Goal: Task Accomplishment & Management: Manage account settings

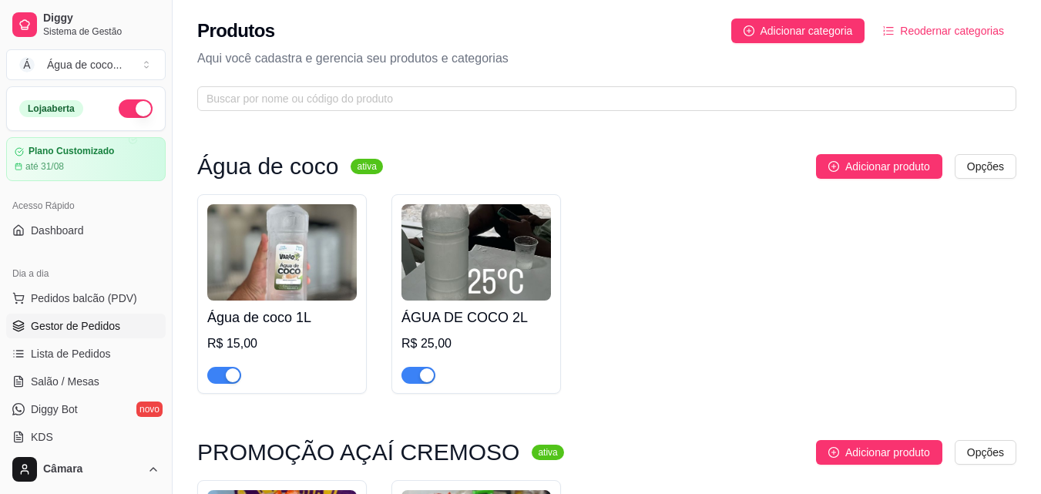
click at [103, 323] on span "Gestor de Pedidos" at bounding box center [75, 325] width 89 height 15
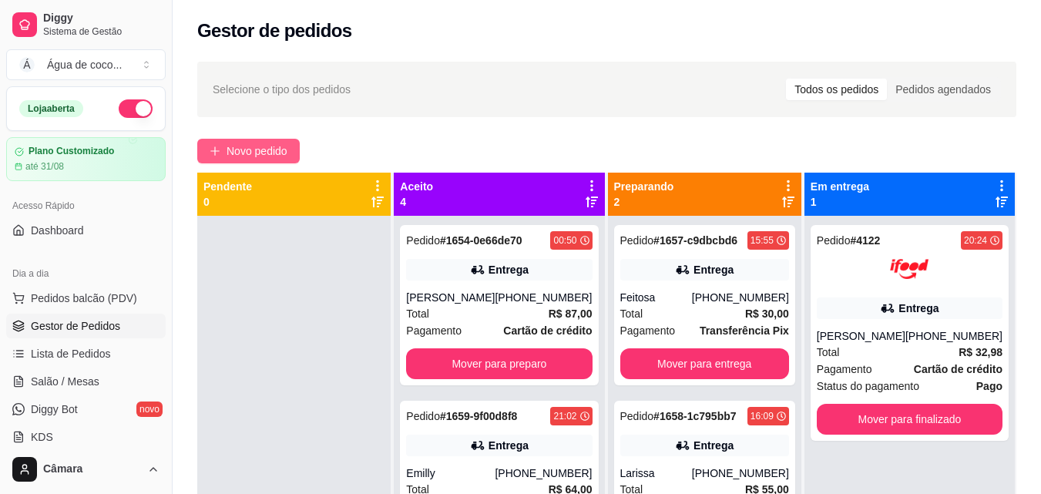
click at [255, 152] on span "Novo pedido" at bounding box center [256, 150] width 61 height 17
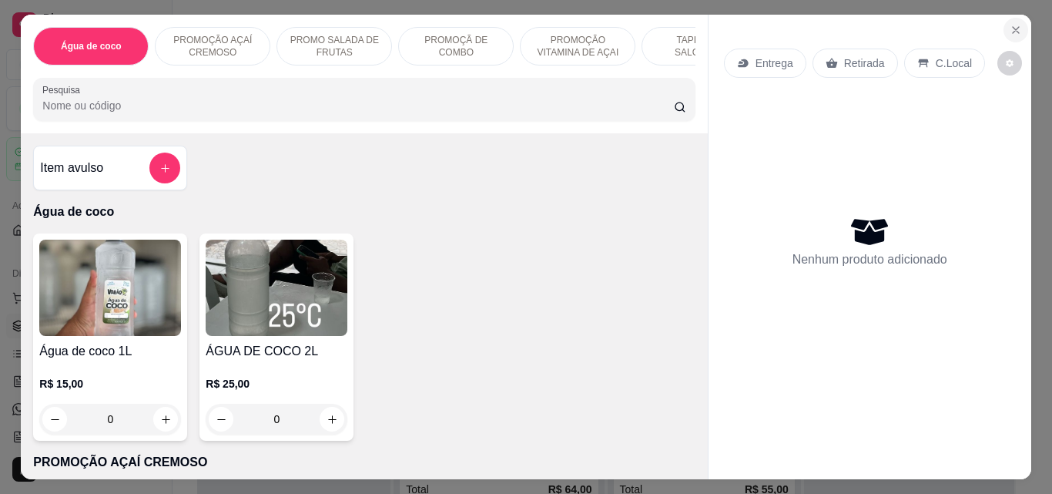
click at [1019, 22] on button "Close" at bounding box center [1016, 30] width 25 height 25
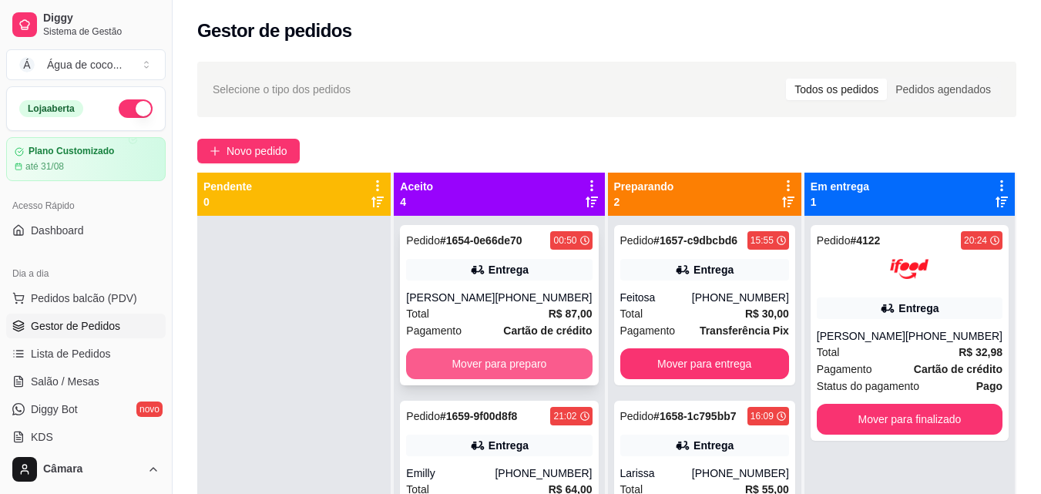
click at [511, 370] on button "Mover para preparo" at bounding box center [499, 363] width 186 height 31
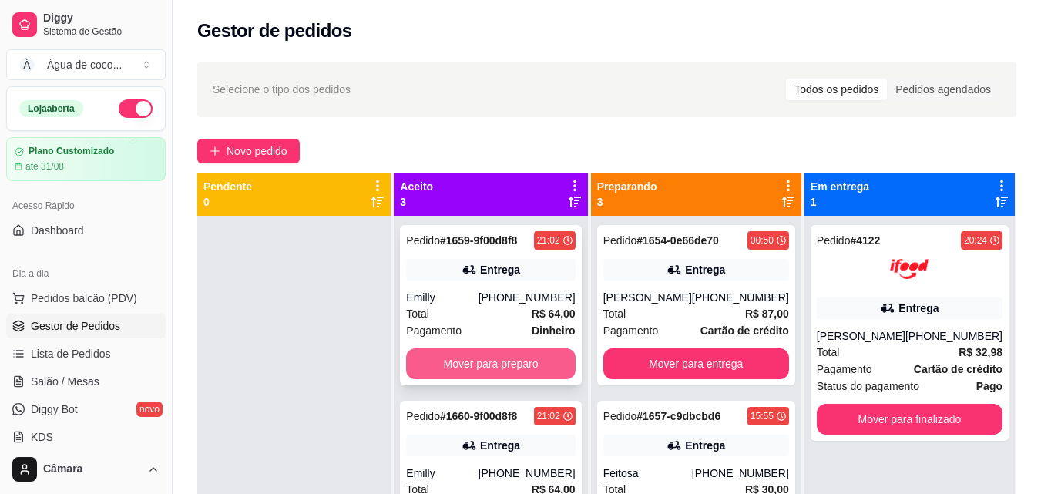
click at [512, 360] on button "Mover para preparo" at bounding box center [490, 363] width 169 height 31
click at [511, 360] on button "Mover para preparo" at bounding box center [491, 364] width 164 height 30
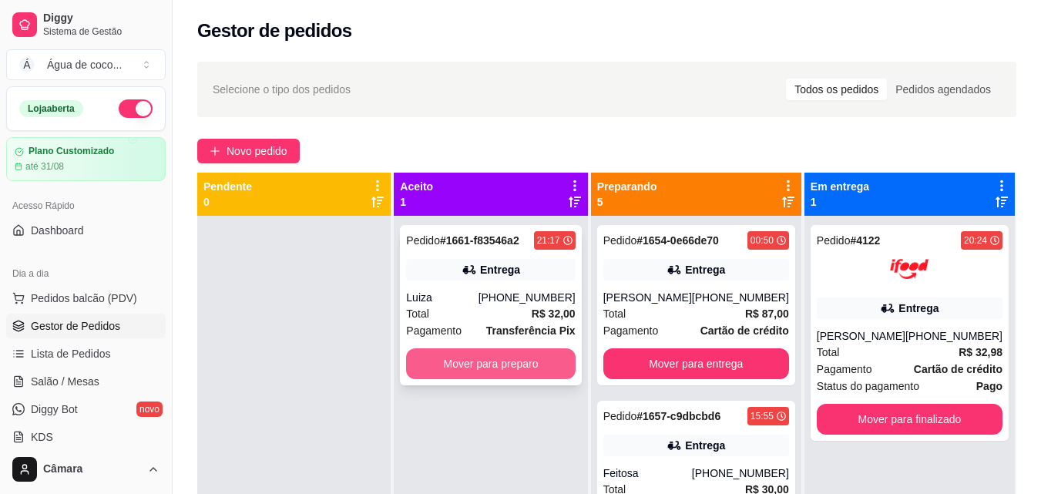
click at [511, 363] on button "Mover para preparo" at bounding box center [490, 363] width 169 height 31
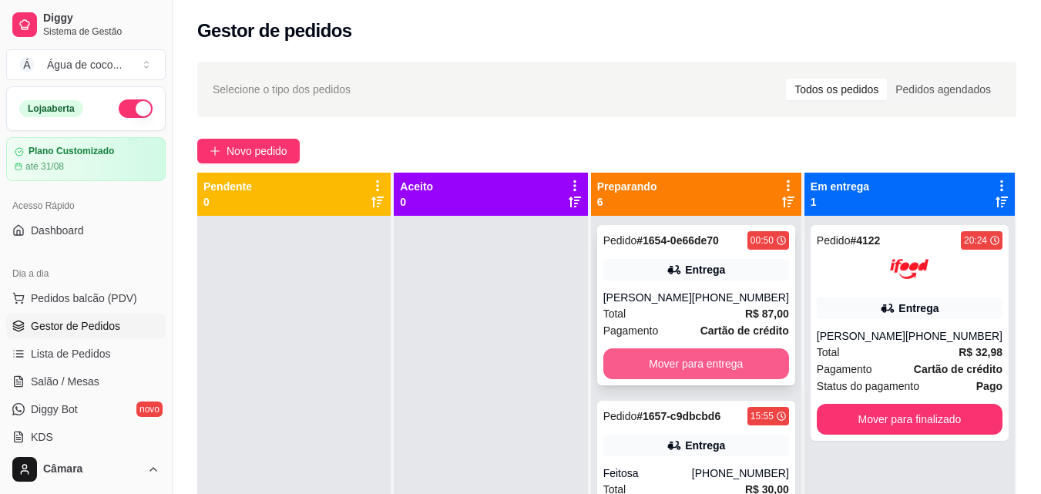
click at [653, 360] on button "Mover para entrega" at bounding box center [696, 363] width 186 height 31
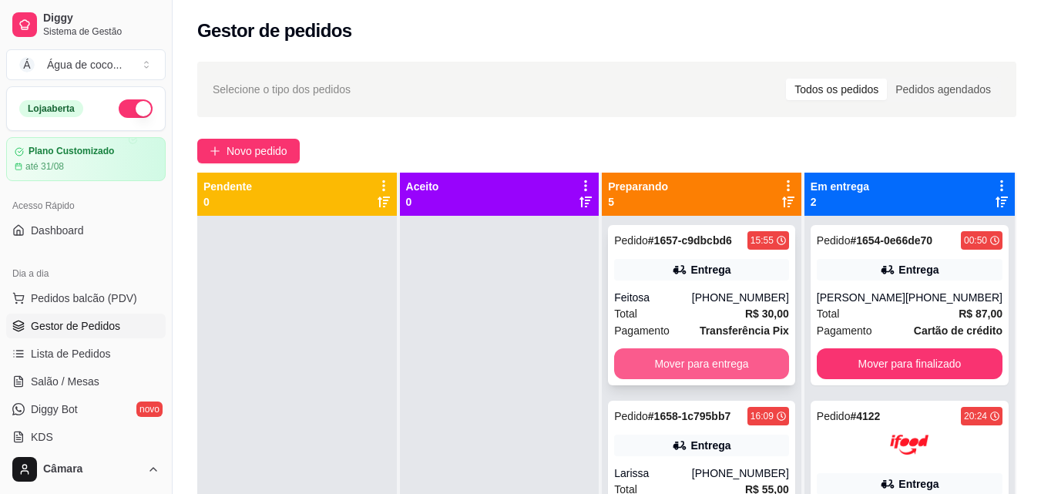
click at [649, 364] on button "Mover para entrega" at bounding box center [701, 363] width 175 height 31
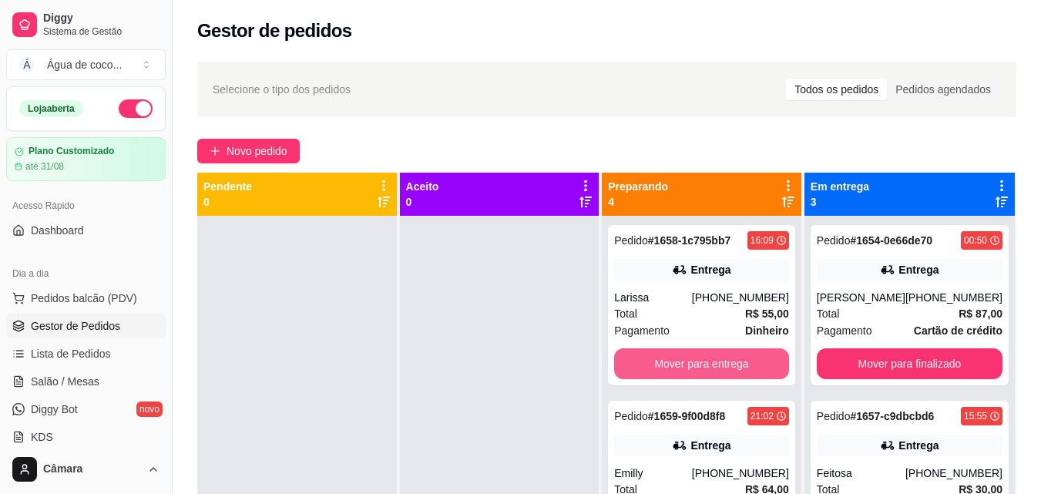
click at [649, 366] on button "Mover para entrega" at bounding box center [701, 363] width 175 height 31
click at [642, 366] on button "Mover para entrega" at bounding box center [701, 364] width 169 height 30
click at [642, 364] on button "Mover para entrega" at bounding box center [701, 363] width 175 height 31
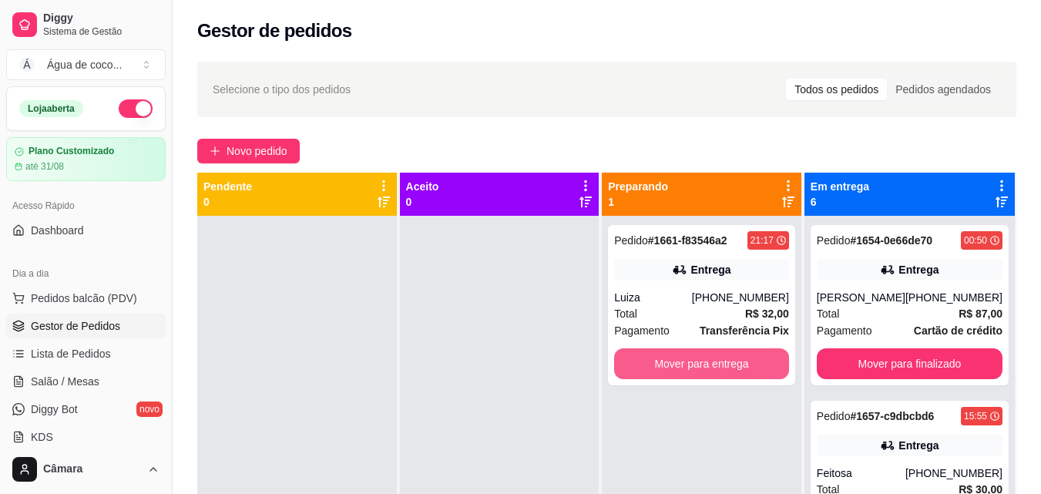
click at [642, 364] on button "Mover para entrega" at bounding box center [701, 363] width 175 height 31
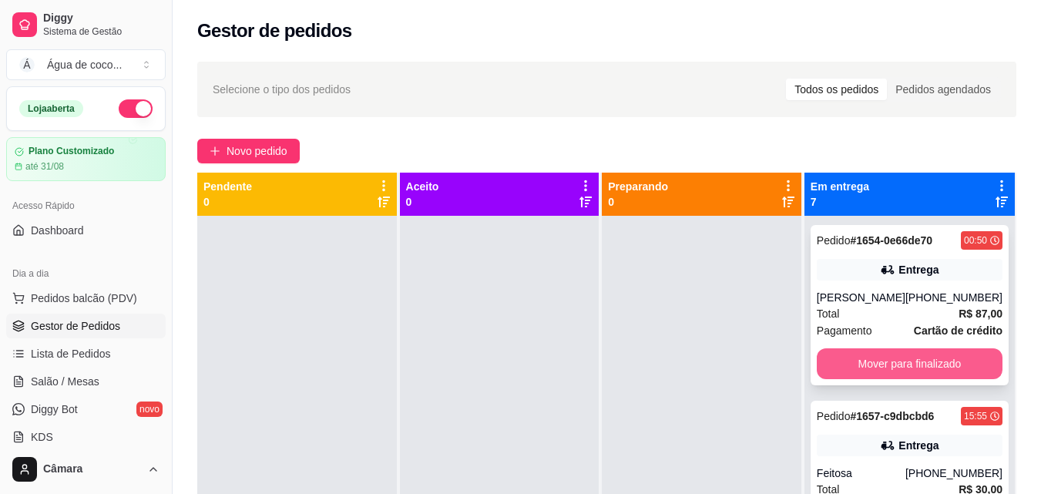
click at [893, 374] on button "Mover para finalizado" at bounding box center [909, 363] width 186 height 31
click at [871, 363] on button "Mover para finalizado" at bounding box center [909, 364] width 180 height 30
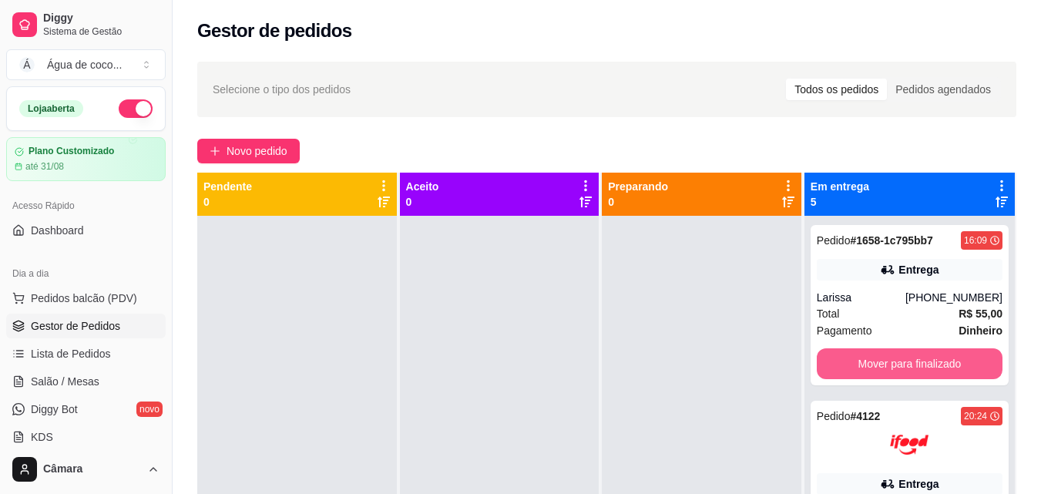
click at [871, 363] on button "Mover para finalizado" at bounding box center [909, 363] width 186 height 31
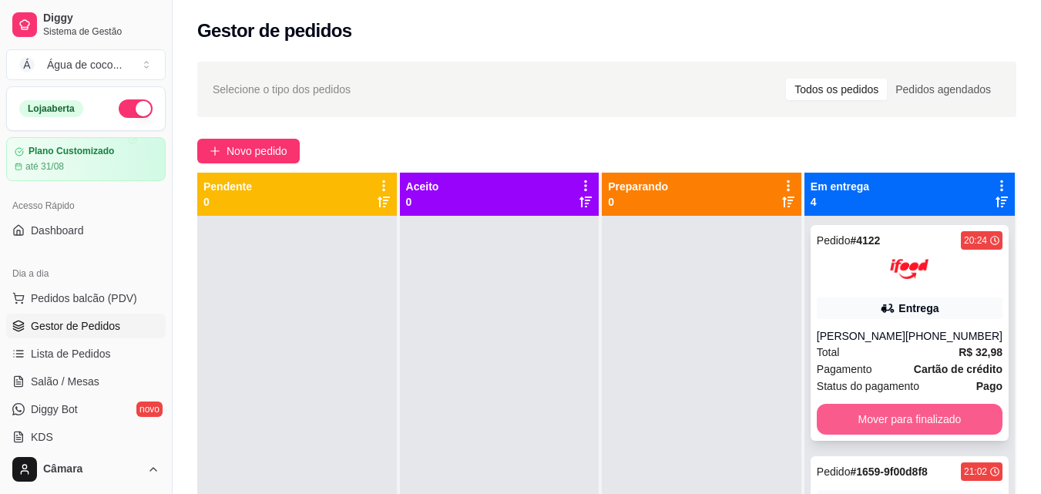
click at [863, 434] on button "Mover para finalizado" at bounding box center [909, 419] width 186 height 31
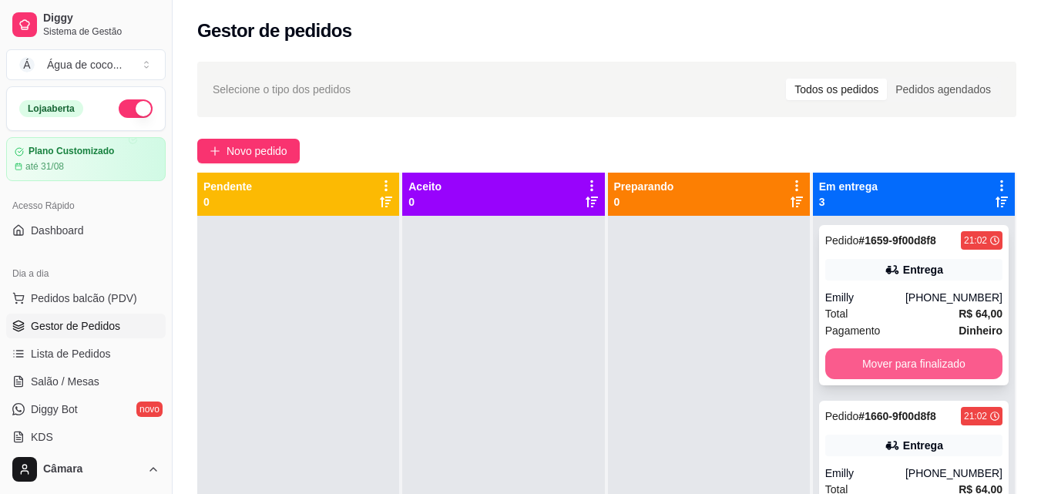
click at [857, 363] on button "Mover para finalizado" at bounding box center [913, 363] width 177 height 31
click at [841, 365] on button "Mover para finalizado" at bounding box center [913, 363] width 177 height 31
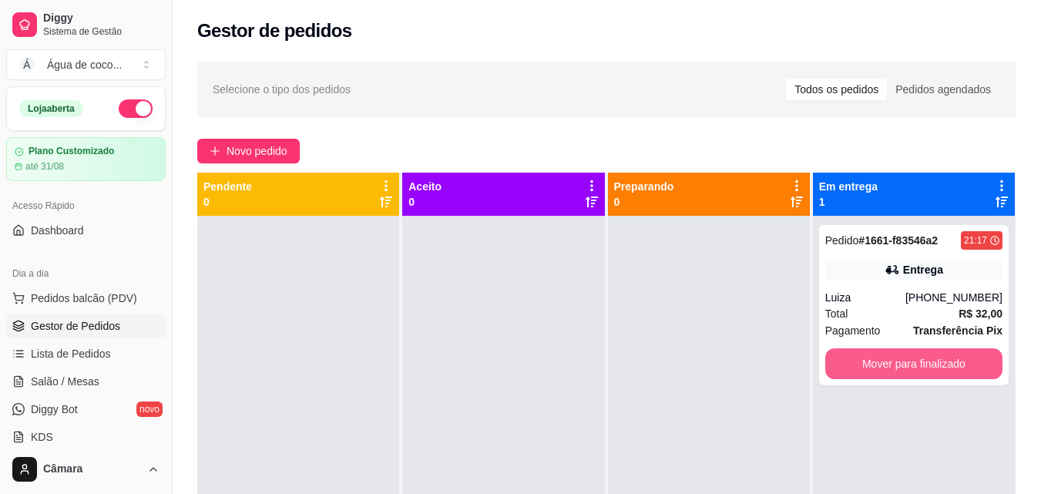
click at [841, 365] on button "Mover para finalizado" at bounding box center [913, 363] width 177 height 31
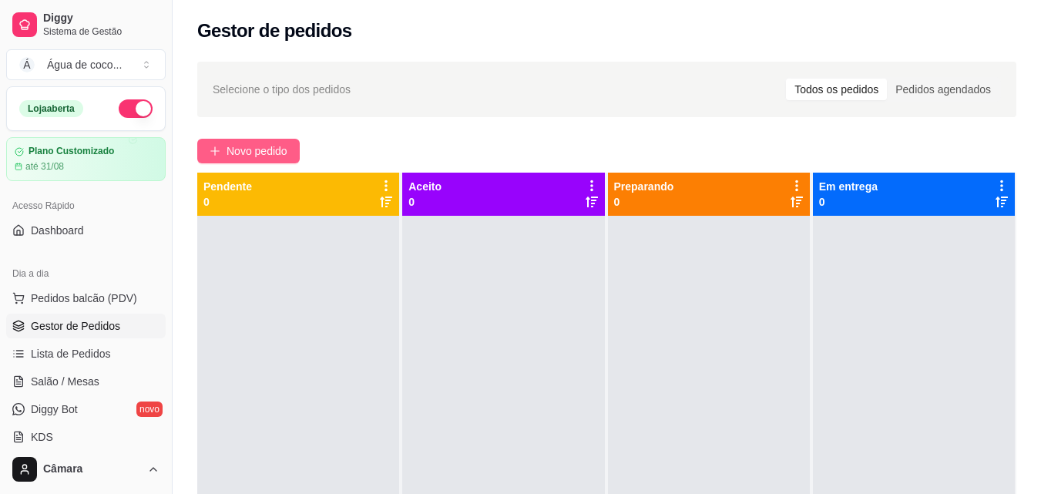
click at [235, 142] on button "Novo pedido" at bounding box center [248, 151] width 102 height 25
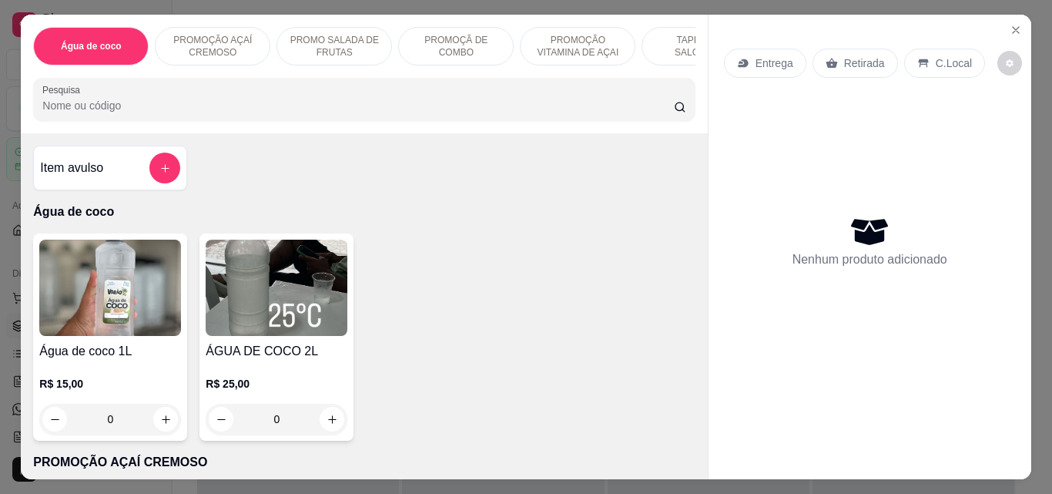
click at [479, 34] on p "PROMOÇÃ DE COMBO" at bounding box center [455, 46] width 89 height 25
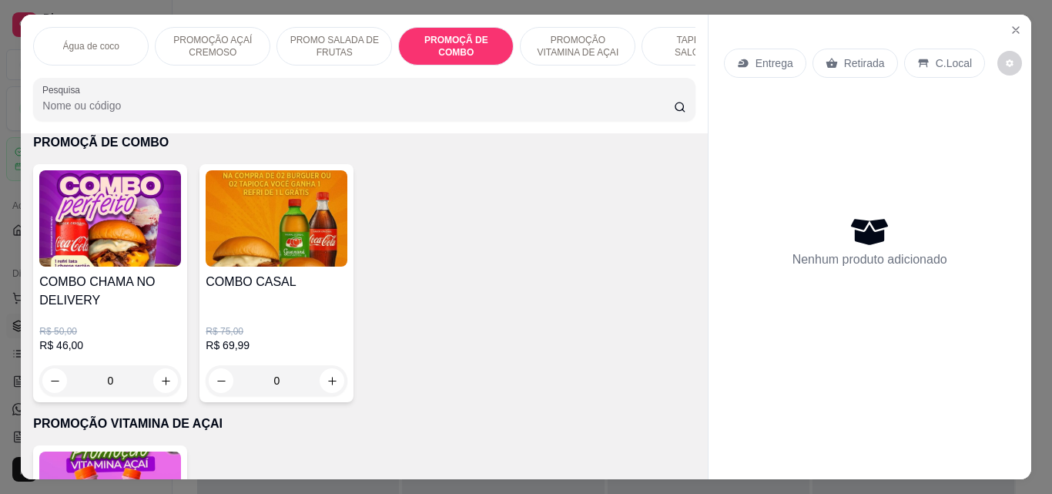
scroll to position [40, 0]
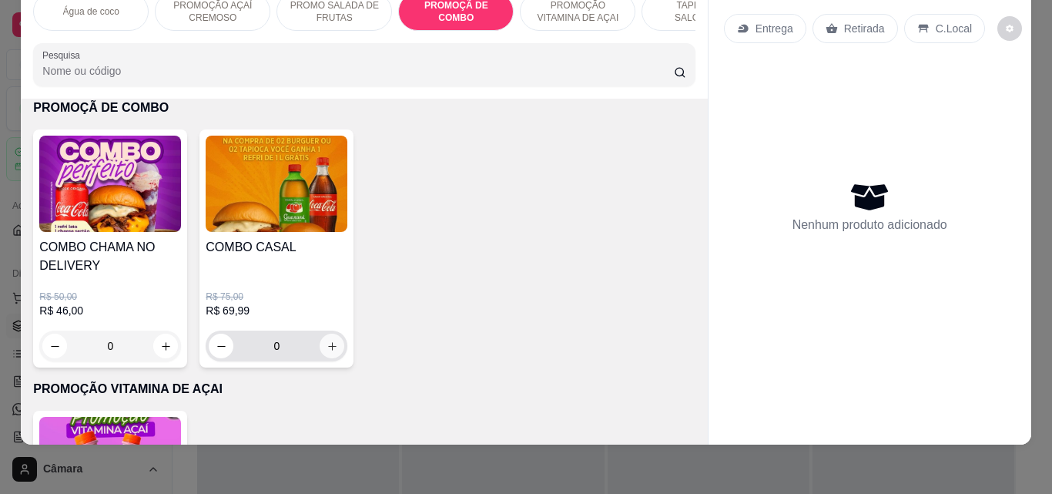
click at [327, 350] on icon "increase-product-quantity" at bounding box center [333, 346] width 12 height 12
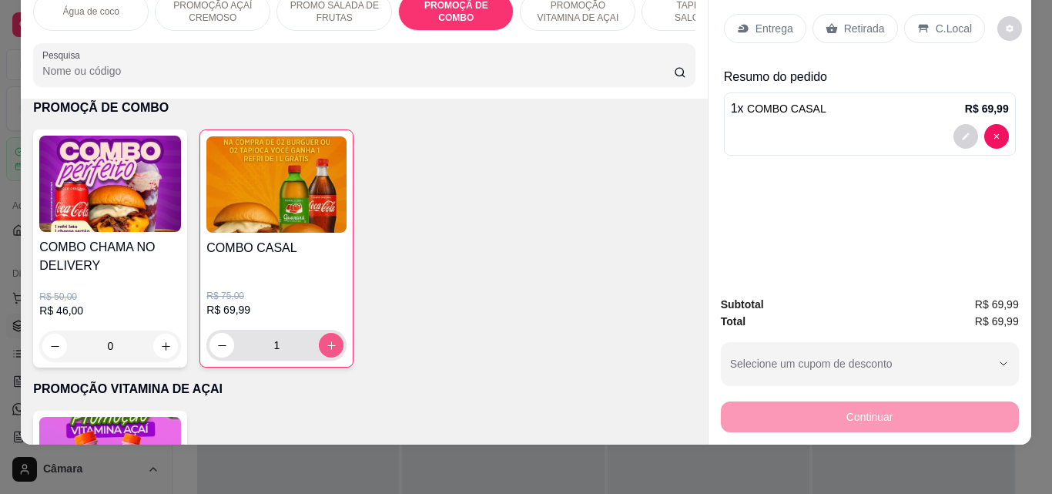
type input "1"
click at [763, 21] on p "Entrega" at bounding box center [775, 28] width 38 height 15
click at [746, 28] on div "Entrega" at bounding box center [765, 28] width 82 height 29
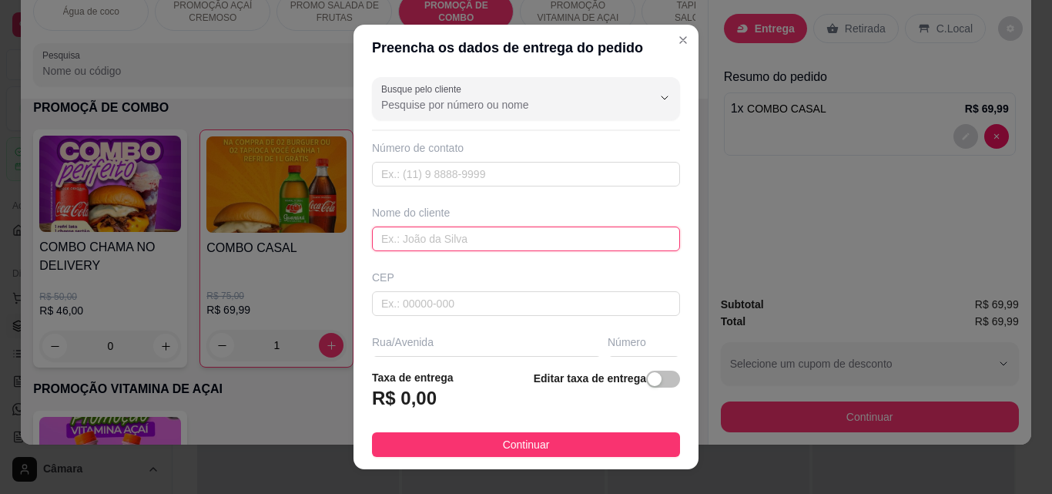
click at [424, 240] on input "text" at bounding box center [526, 238] width 308 height 25
type input "jhony"
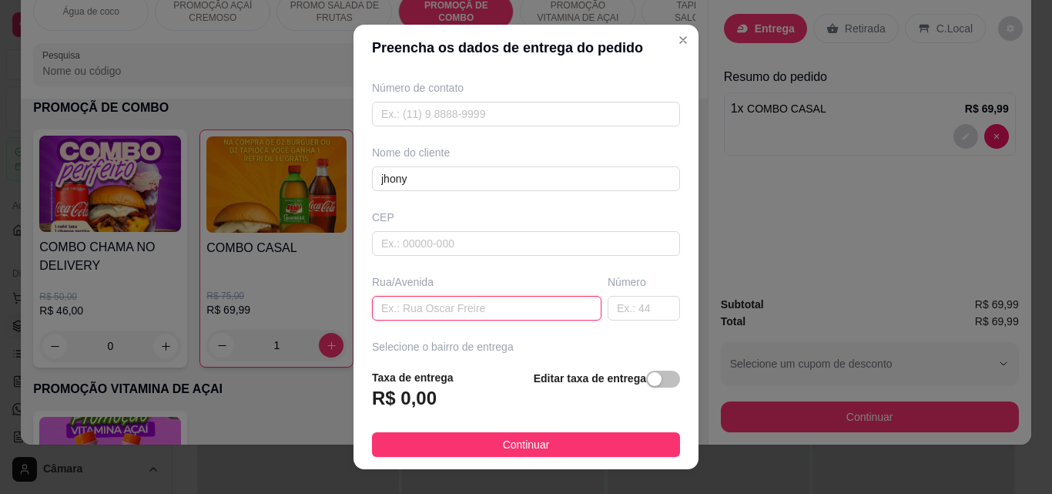
click at [426, 311] on input "text" at bounding box center [487, 308] width 230 height 25
type input "rua [PERSON_NAME]"
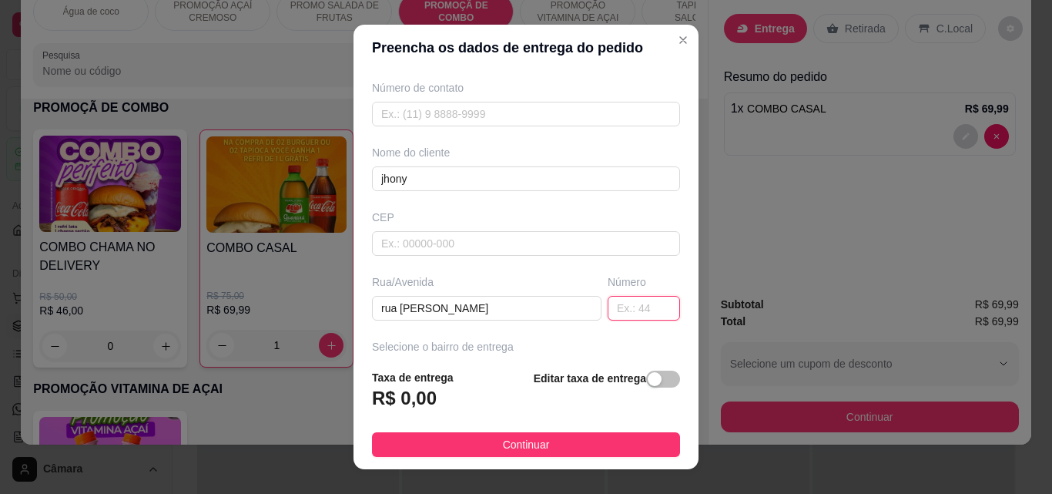
click at [608, 310] on input "text" at bounding box center [644, 308] width 72 height 25
type input "333"
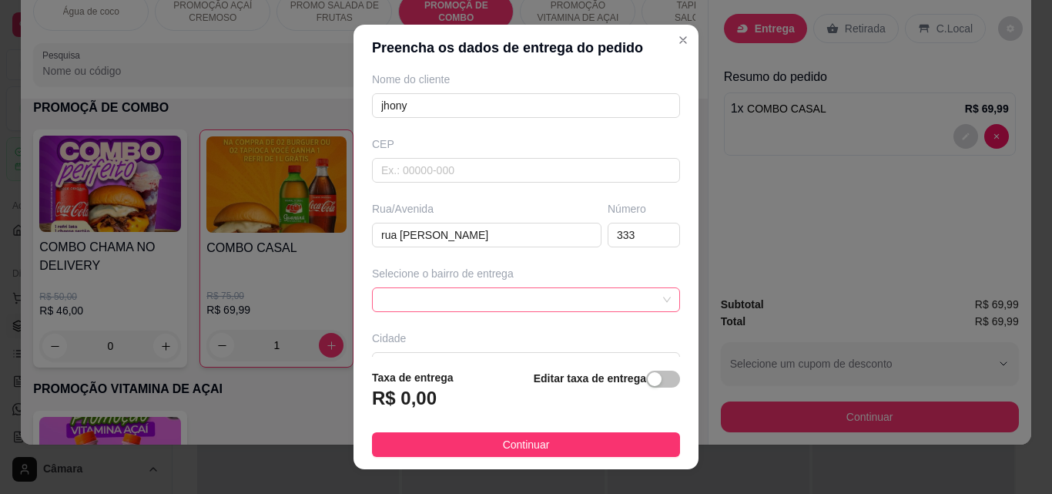
click at [508, 299] on span at bounding box center [526, 299] width 290 height 23
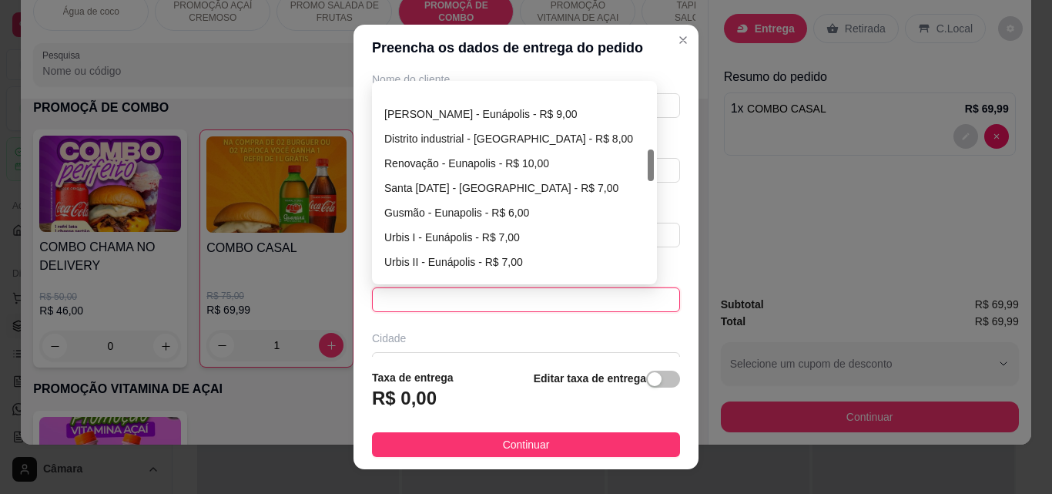
scroll to position [400, 0]
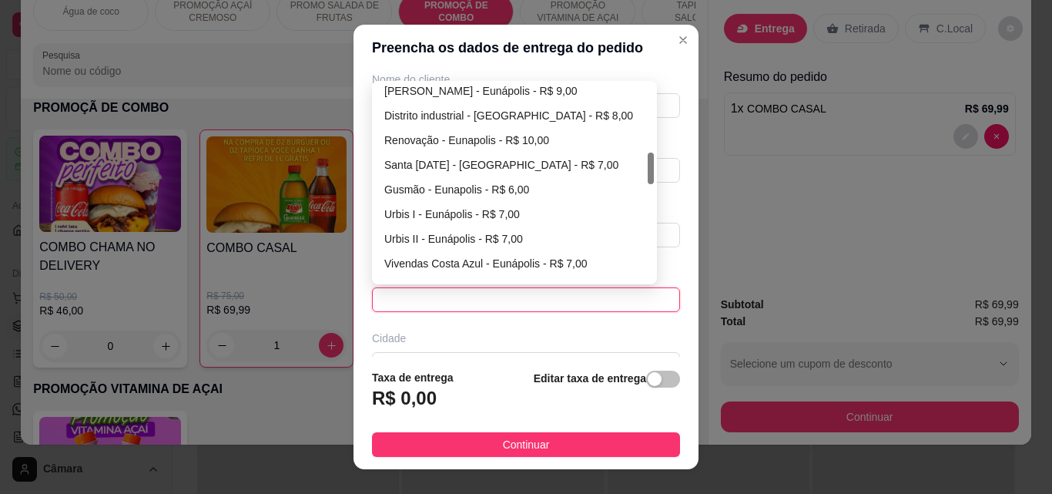
drag, startPoint x: 644, startPoint y: 102, endPoint x: 615, endPoint y: 159, distance: 63.7
click at [635, 170] on div "[PERSON_NAME] - [GEOGRAPHIC_DATA] - R$ 9,00 Distrito industrial - [GEOGRAPHIC_D…" at bounding box center [514, 182] width 279 height 197
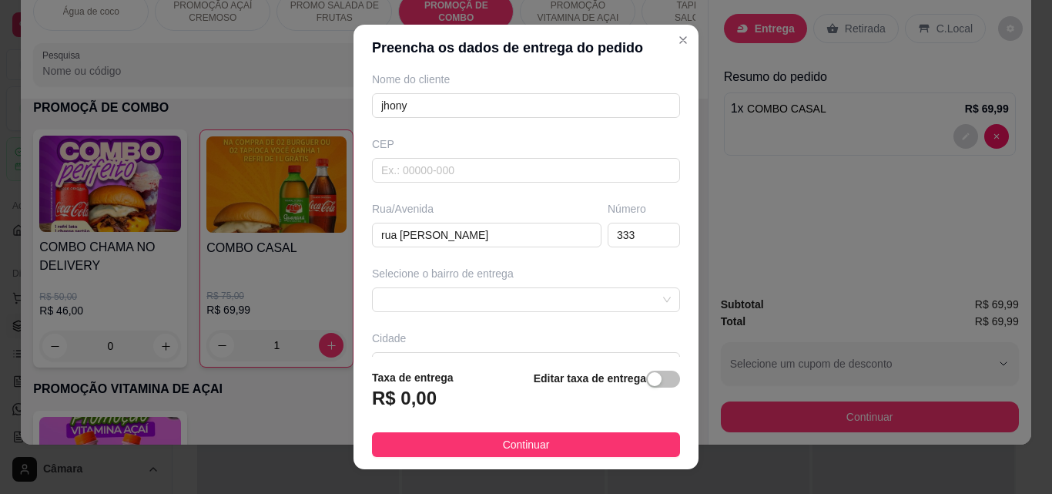
scroll to position [164, 0]
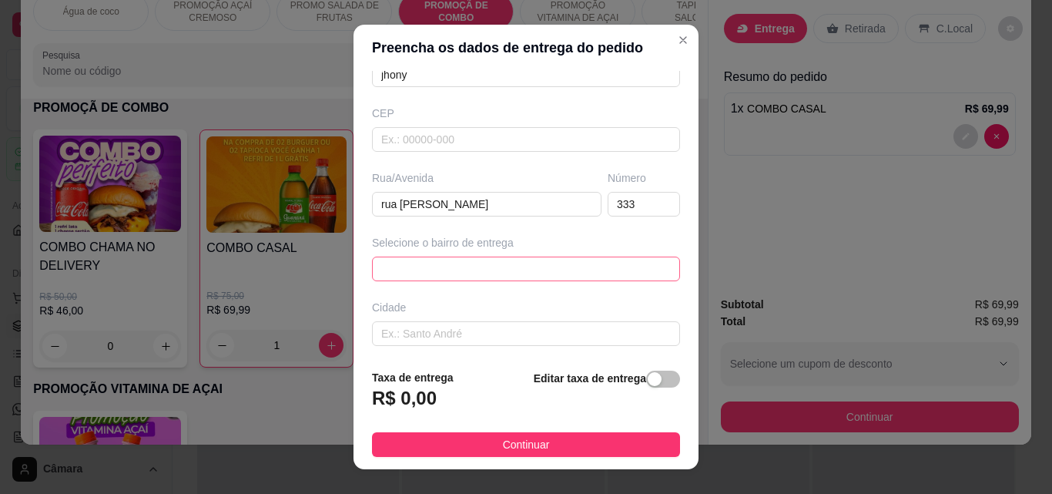
click at [602, 271] on div "674a4d07df9afda7c45a3733 674a4d35df9afda7c45a3736 674a4d5ddf9afda7c45a3739 [PER…" at bounding box center [526, 268] width 308 height 25
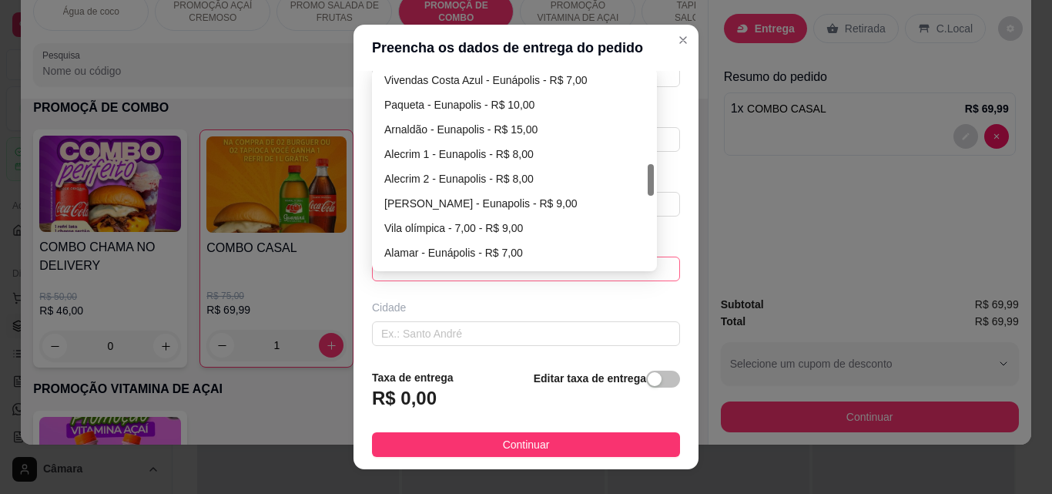
drag, startPoint x: 642, startPoint y: 156, endPoint x: 643, endPoint y: 181, distance: 24.7
click at [648, 181] on div at bounding box center [651, 180] width 6 height 32
click at [525, 199] on div "[PERSON_NAME] - Eunapolis - R$ 9,00" at bounding box center [514, 203] width 260 height 17
type input "Eunapolis"
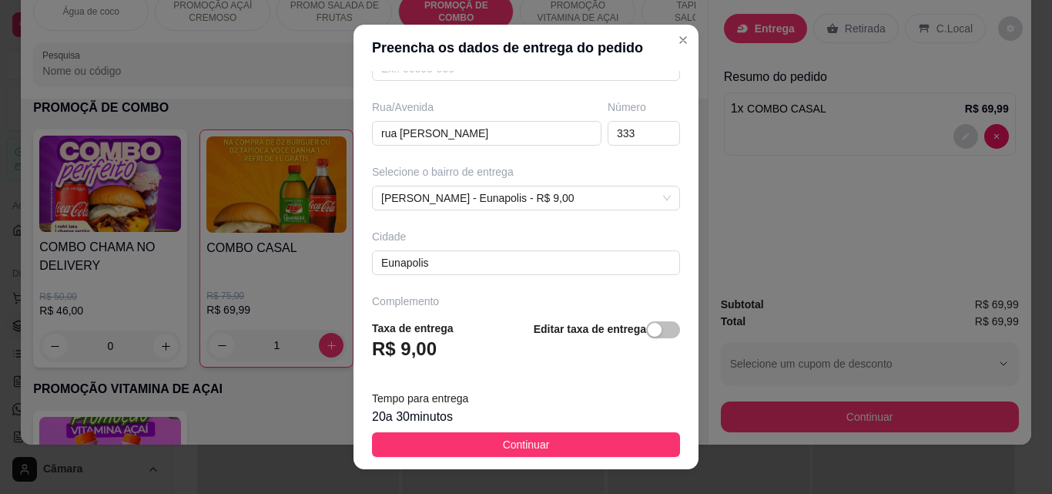
scroll to position [283, 0]
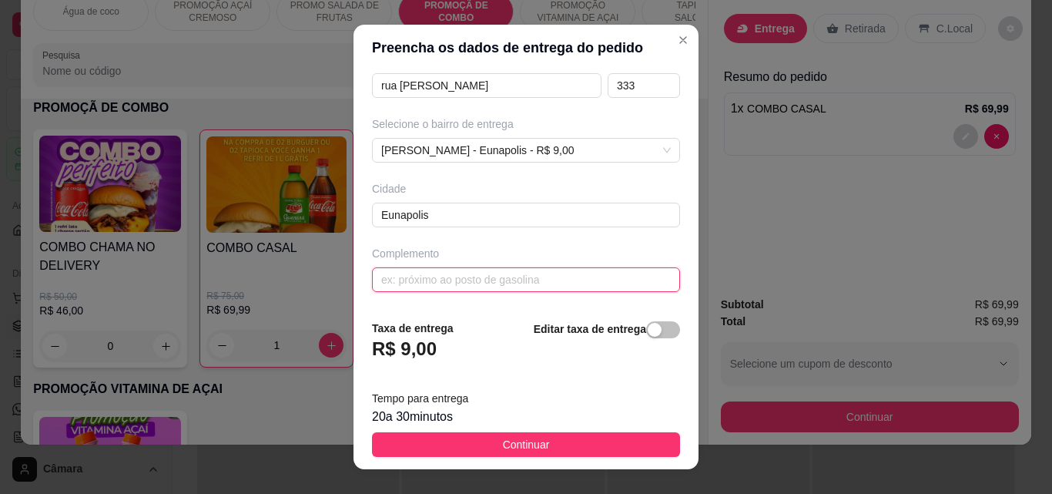
click at [509, 281] on input "text" at bounding box center [526, 279] width 308 height 25
type input "apartamenro 1 encima a casa de baixo e outra"
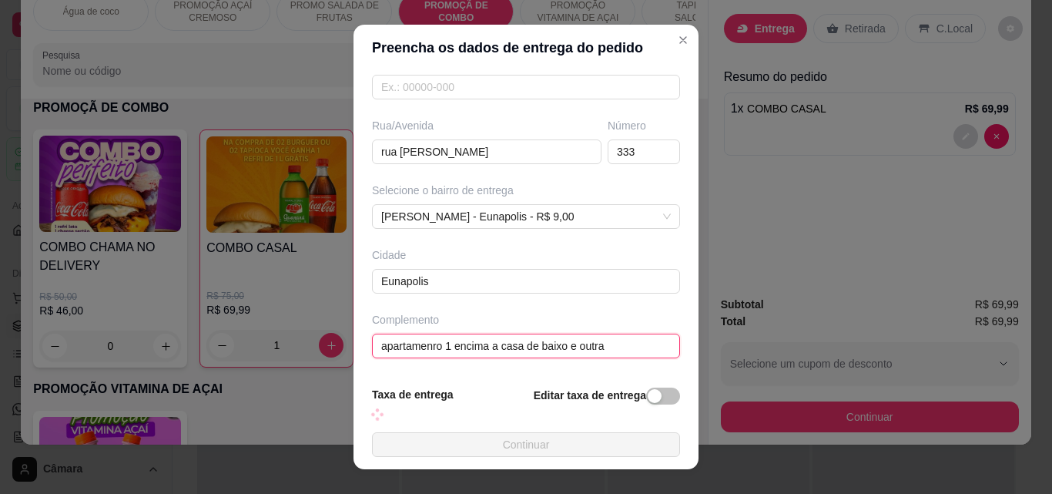
scroll to position [216, 0]
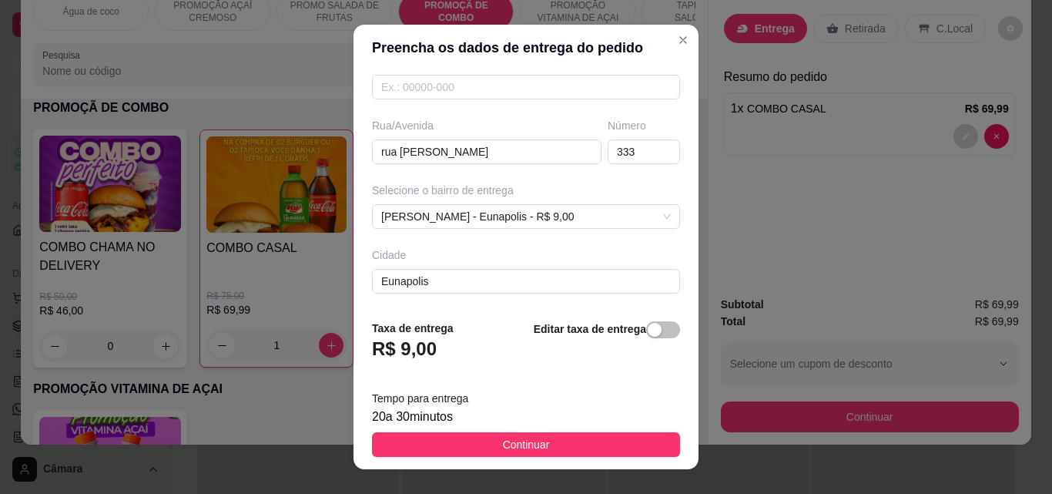
click at [554, 446] on button "Continuar" at bounding box center [526, 444] width 308 height 25
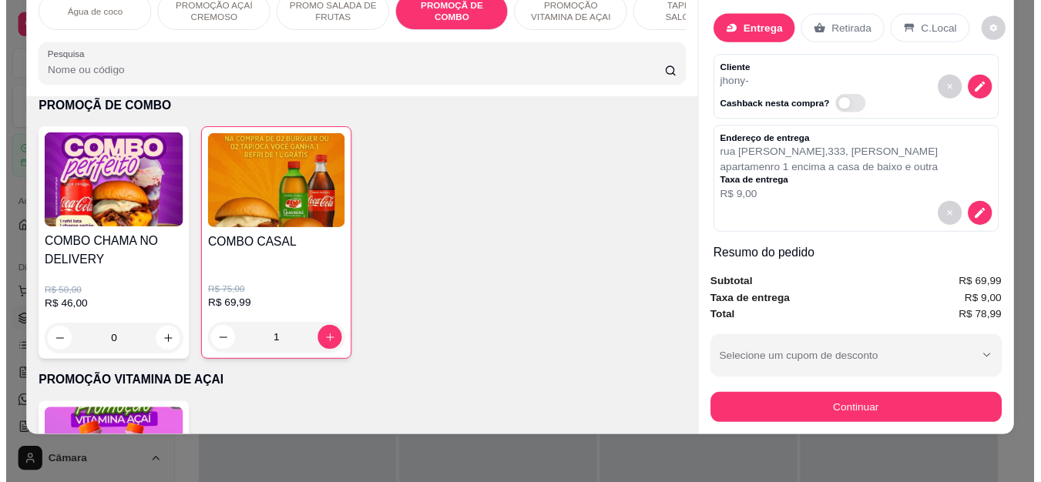
scroll to position [0, 0]
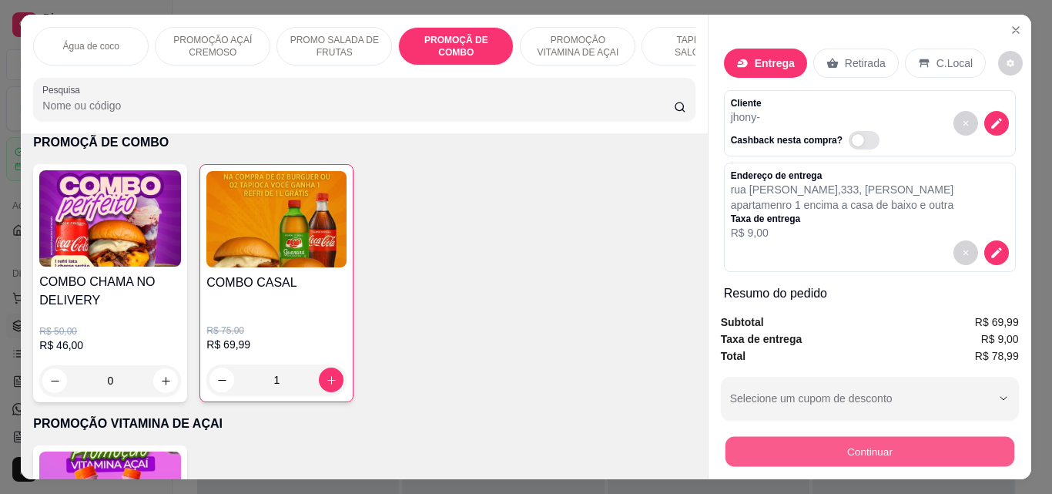
click at [874, 439] on button "Continuar" at bounding box center [869, 451] width 289 height 30
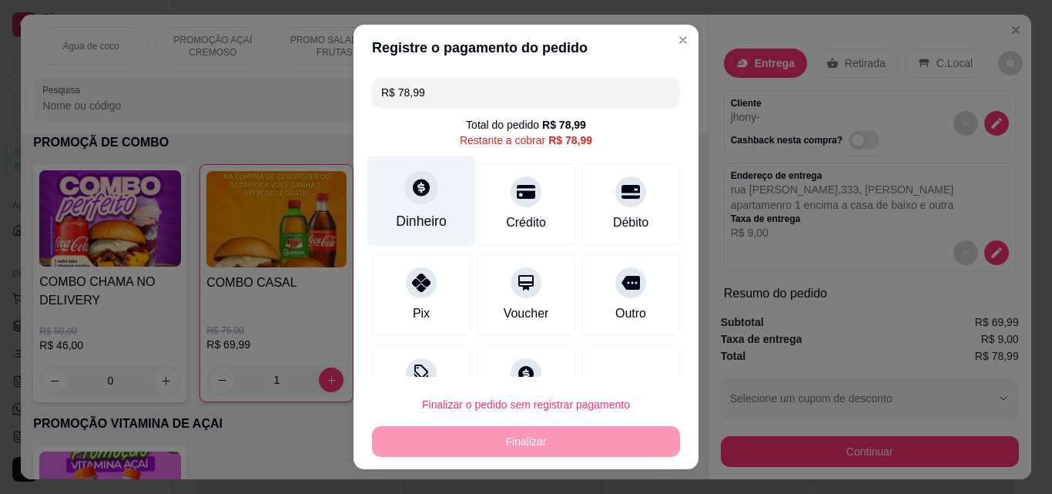
click at [412, 216] on div "Dinheiro" at bounding box center [421, 221] width 51 height 20
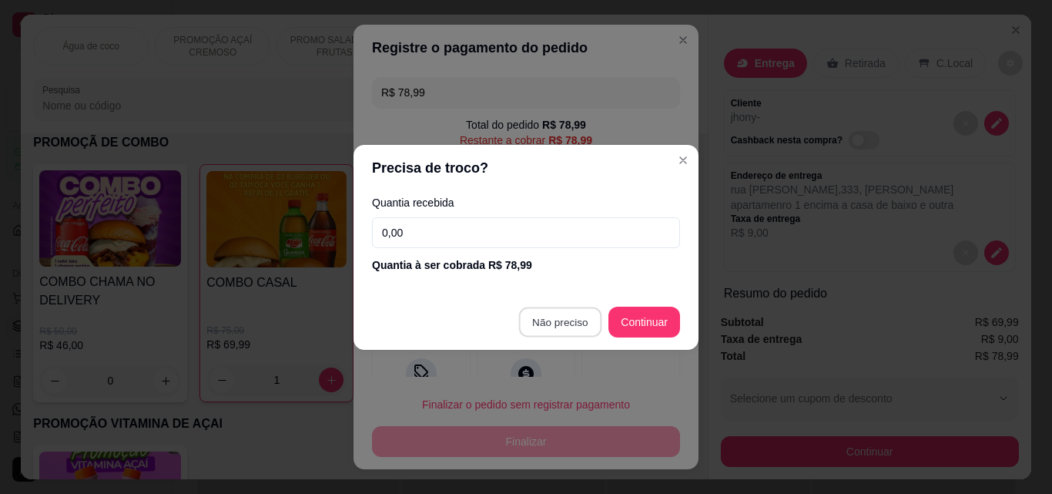
type input "R$ 0,00"
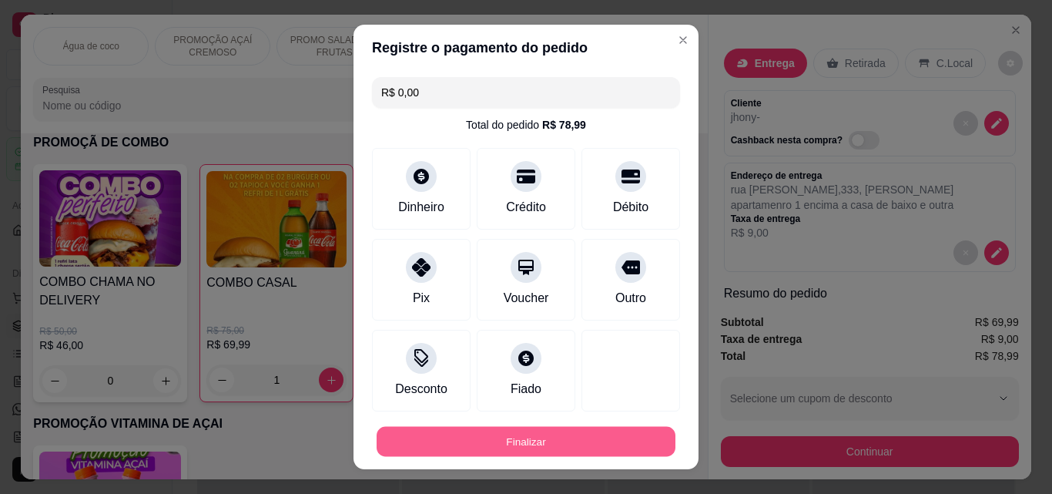
click at [518, 441] on button "Finalizar" at bounding box center [526, 442] width 299 height 30
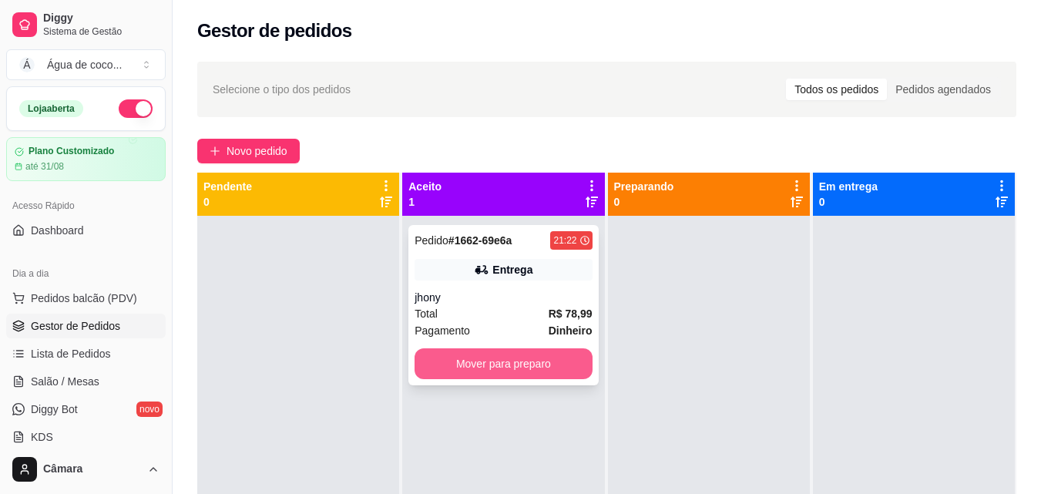
click at [547, 367] on button "Mover para preparo" at bounding box center [502, 363] width 177 height 31
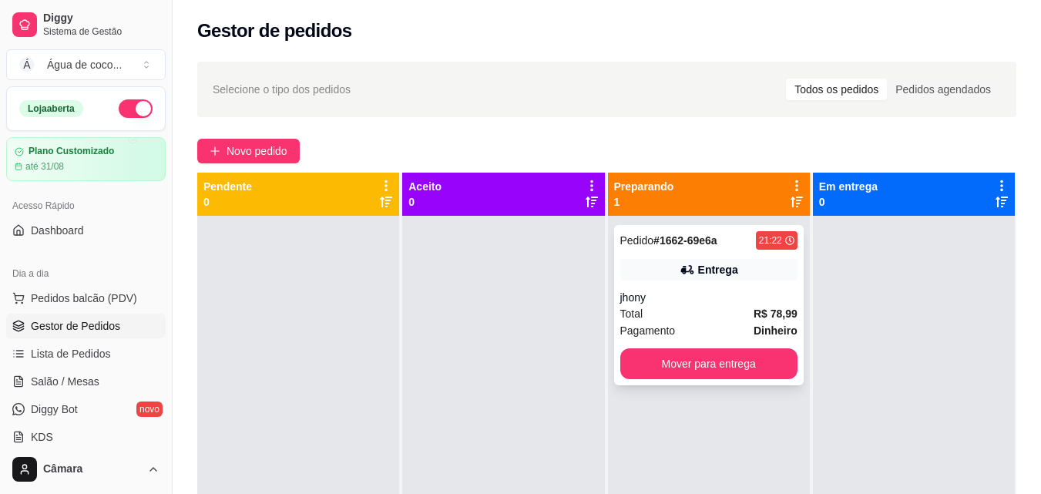
click at [756, 276] on div "Entrega" at bounding box center [708, 270] width 177 height 22
click at [113, 350] on link "Lista de Pedidos" at bounding box center [85, 353] width 159 height 25
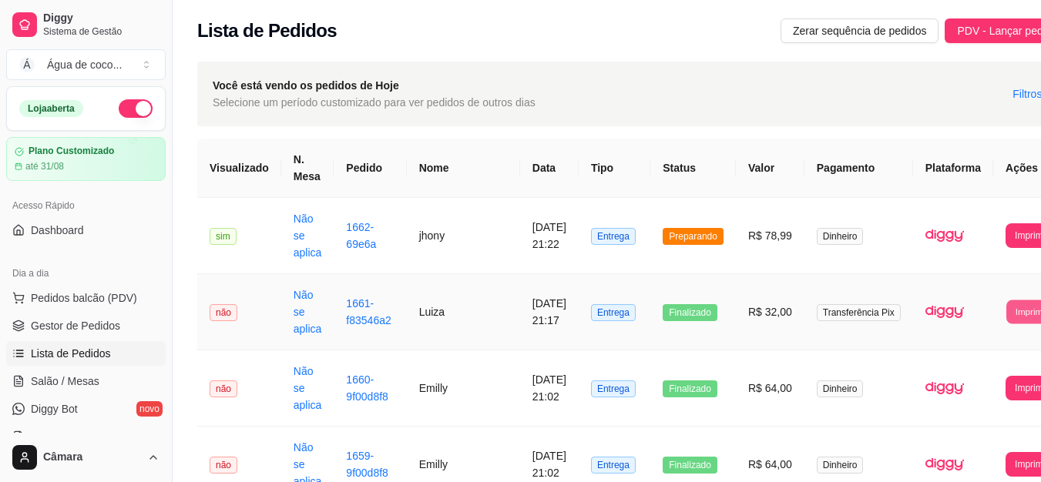
click at [1006, 313] on button "Imprimir" at bounding box center [1031, 312] width 50 height 24
click at [975, 370] on button "Impressora 1" at bounding box center [970, 366] width 112 height 25
click at [86, 326] on span "Gestor de Pedidos" at bounding box center [75, 325] width 89 height 15
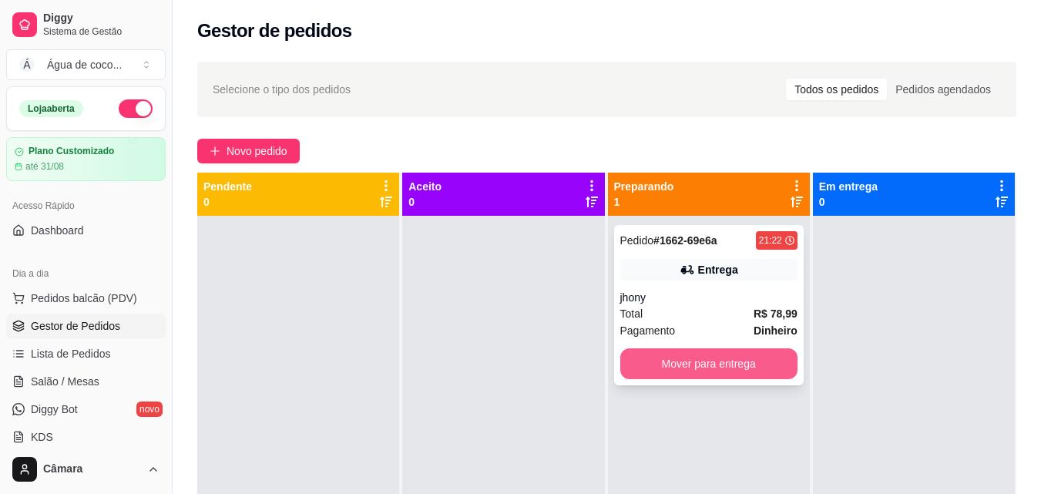
click at [694, 371] on button "Mover para entrega" at bounding box center [708, 363] width 177 height 31
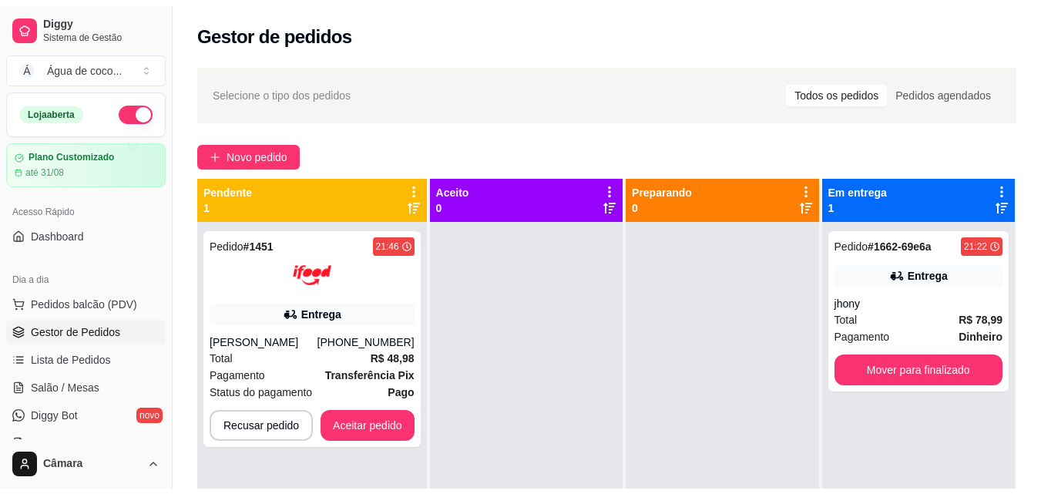
scroll to position [77, 0]
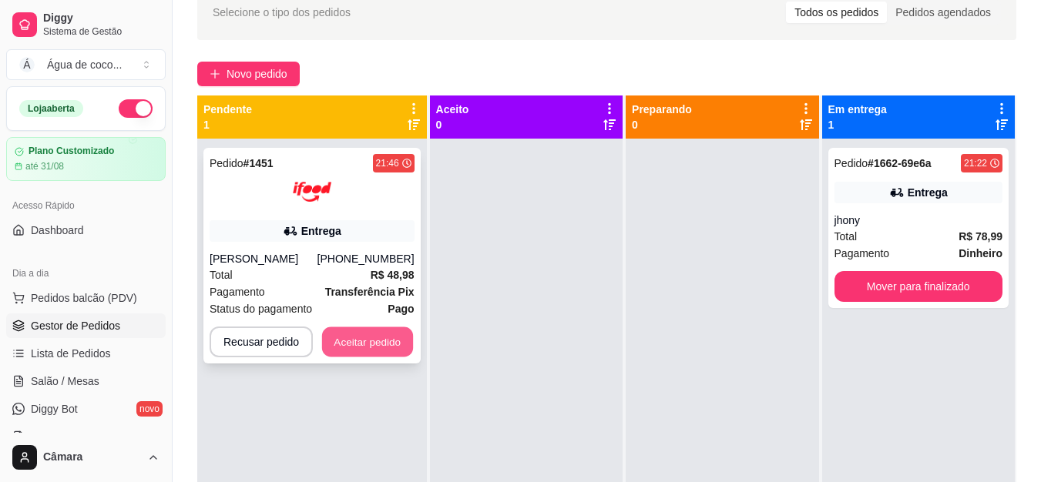
click at [391, 335] on button "Aceitar pedido" at bounding box center [367, 342] width 91 height 30
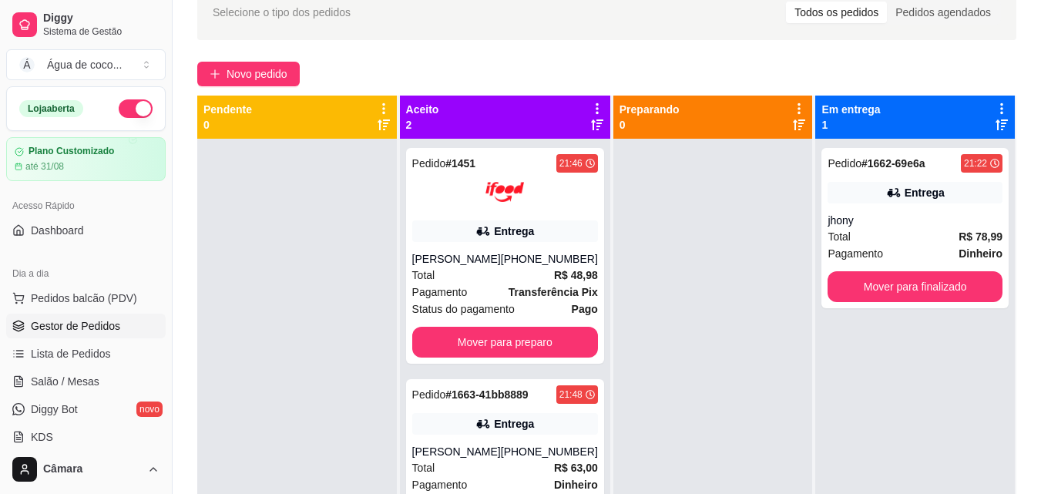
scroll to position [43, 0]
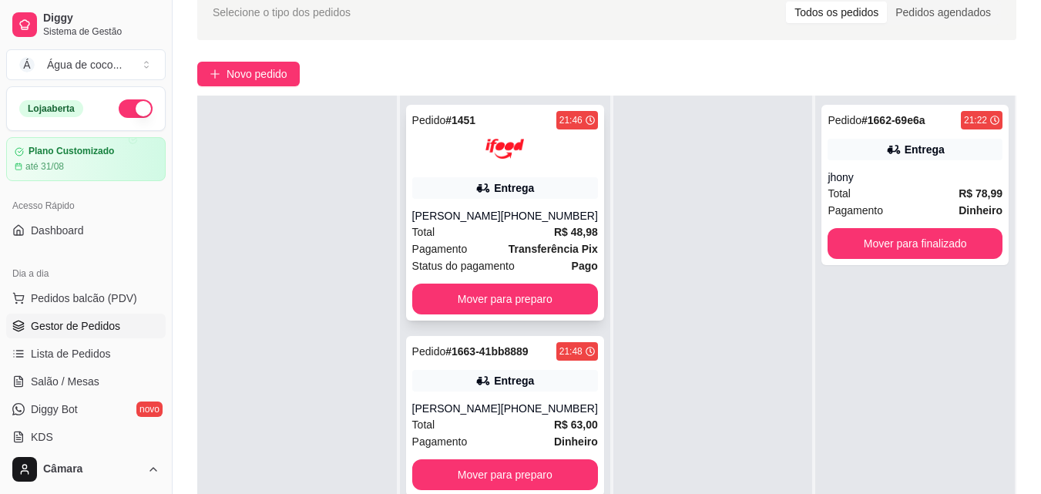
click at [556, 171] on div "Pedido # 1451 21:46 Entrega [PERSON_NAME] [PHONE_NUMBER] Total R$ 48,98 Pagamen…" at bounding box center [505, 213] width 198 height 216
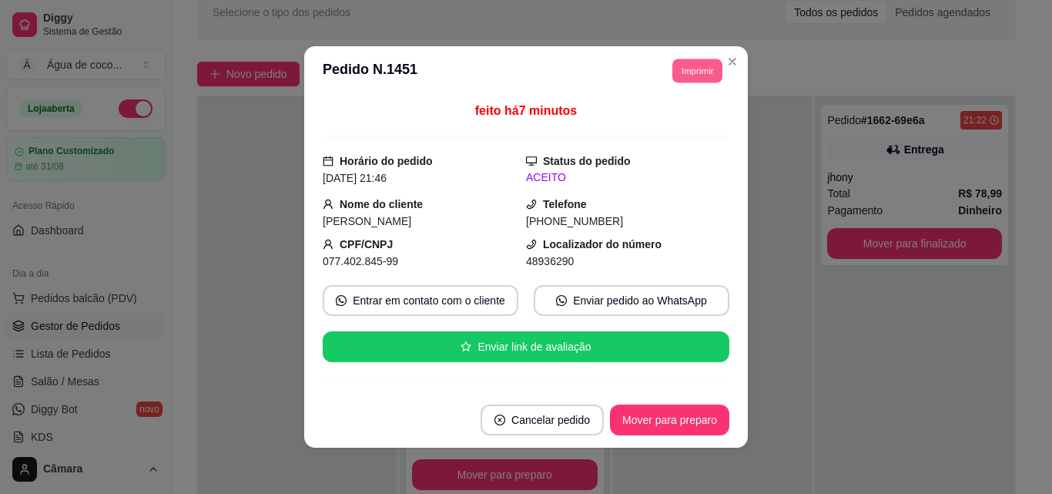
click at [692, 74] on button "Imprimir" at bounding box center [697, 71] width 50 height 24
click at [661, 129] on button "Impressora 1" at bounding box center [663, 124] width 112 height 25
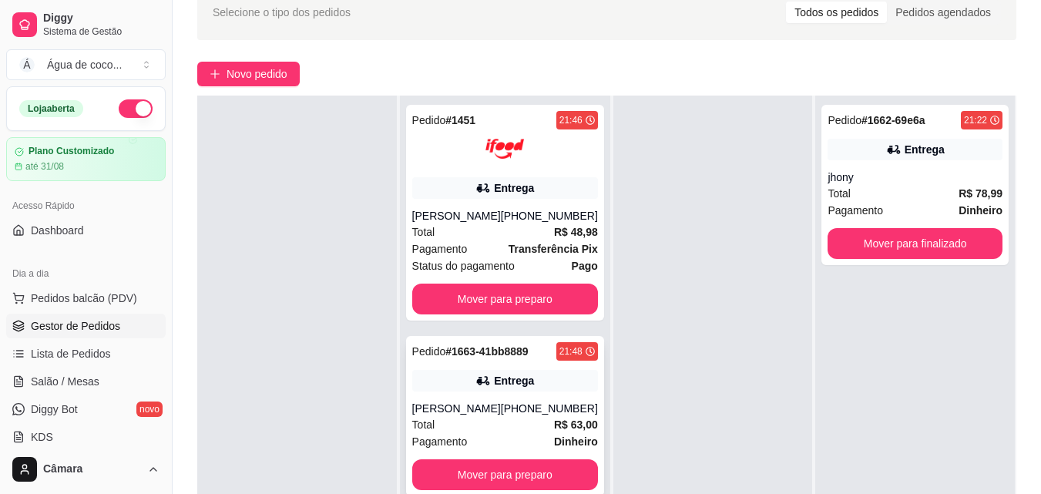
click at [557, 372] on div "Entrega" at bounding box center [505, 381] width 186 height 22
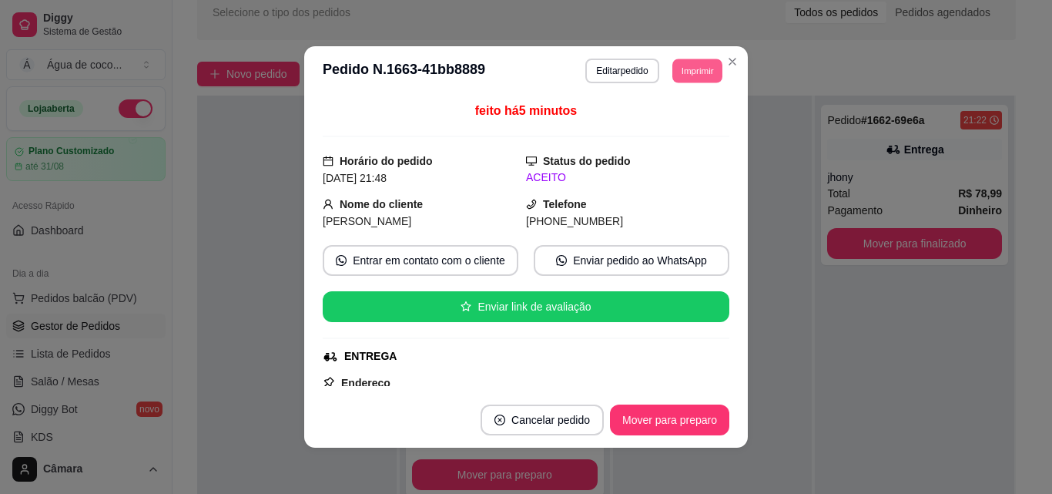
click at [695, 76] on button "Imprimir" at bounding box center [697, 71] width 50 height 24
click at [668, 122] on button "Impressora 1" at bounding box center [663, 124] width 112 height 25
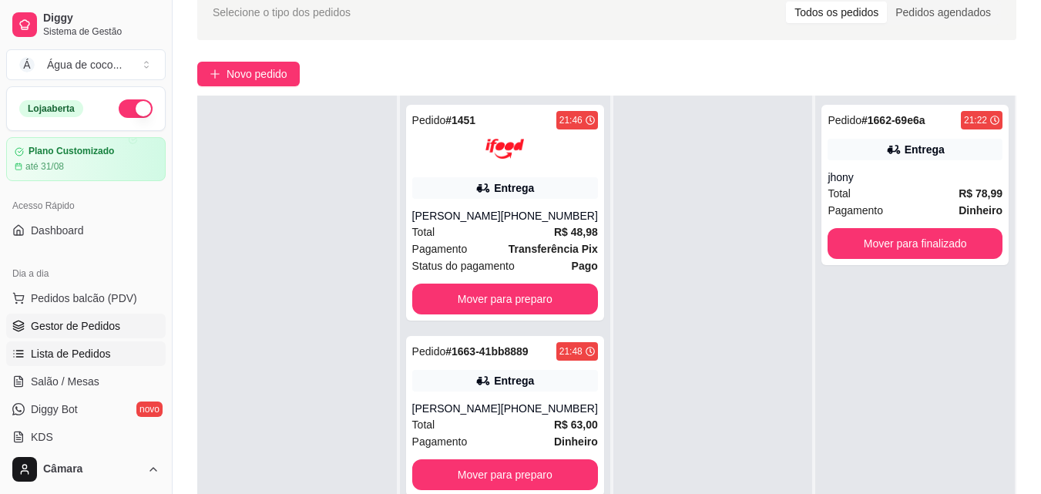
click at [135, 353] on link "Lista de Pedidos" at bounding box center [85, 353] width 159 height 25
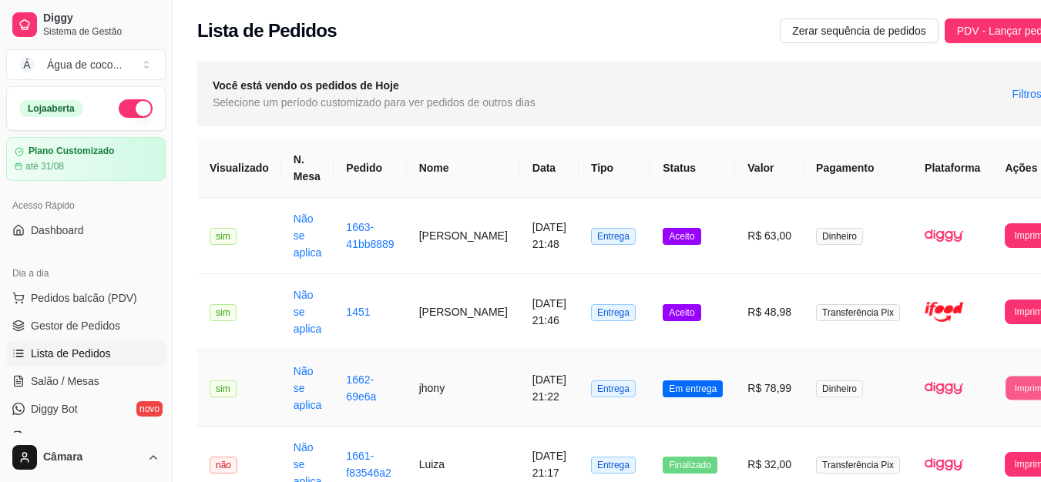
click at [1005, 394] on button "Imprimir" at bounding box center [1030, 388] width 50 height 24
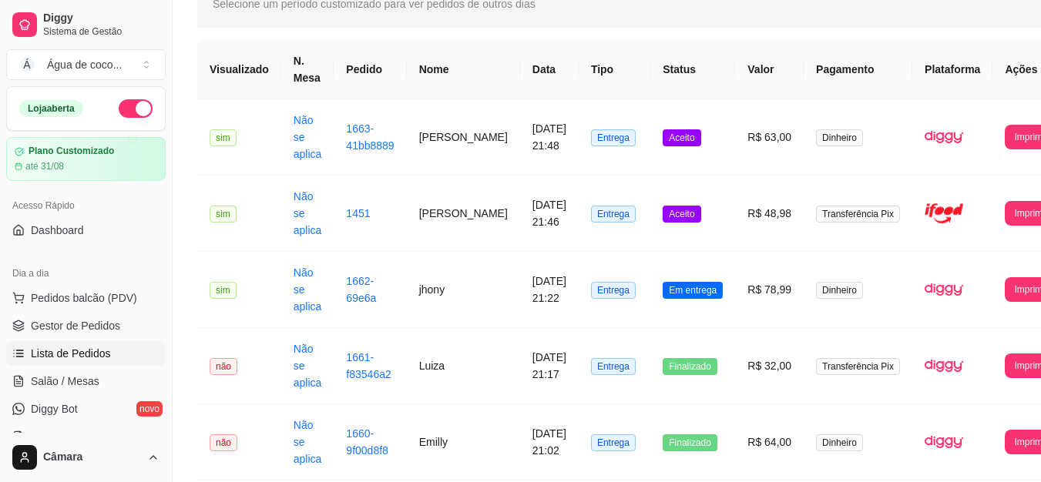
scroll to position [103, 0]
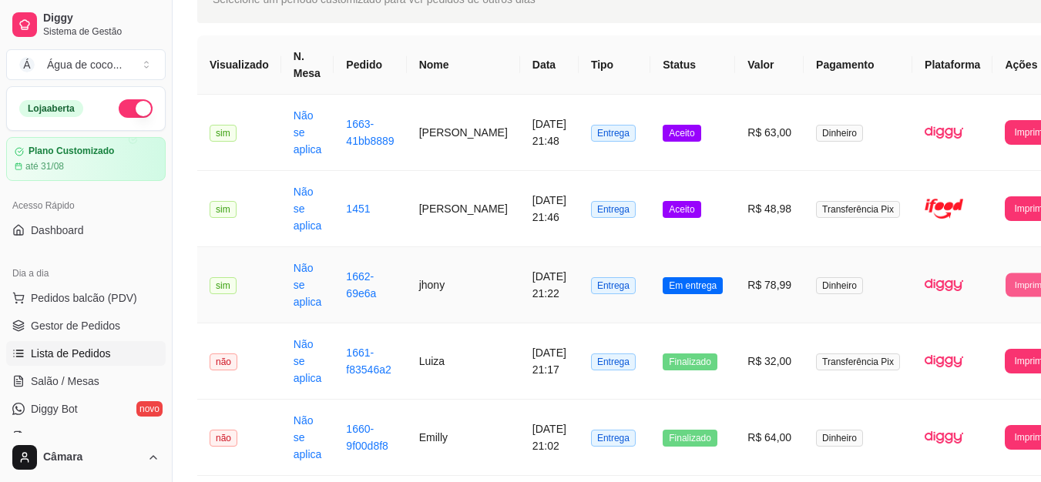
click at [1005, 287] on button "Imprimir" at bounding box center [1030, 285] width 50 height 24
click at [979, 331] on button "Impressora 1" at bounding box center [970, 339] width 108 height 24
click at [1008, 288] on button "Imprimir" at bounding box center [1030, 285] width 52 height 25
click at [976, 336] on button "Impressora 1" at bounding box center [970, 339] width 108 height 24
click at [96, 327] on span "Gestor de Pedidos" at bounding box center [75, 325] width 89 height 15
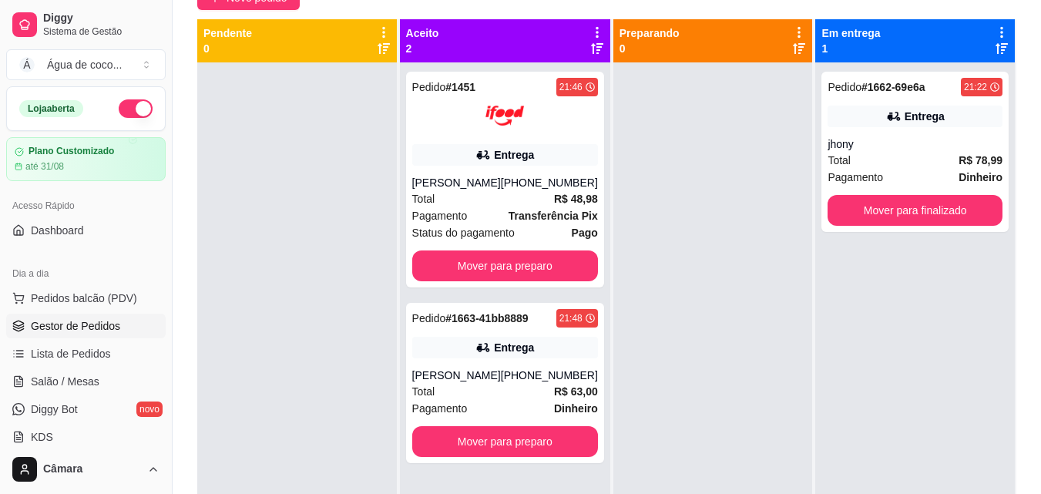
scroll to position [155, 0]
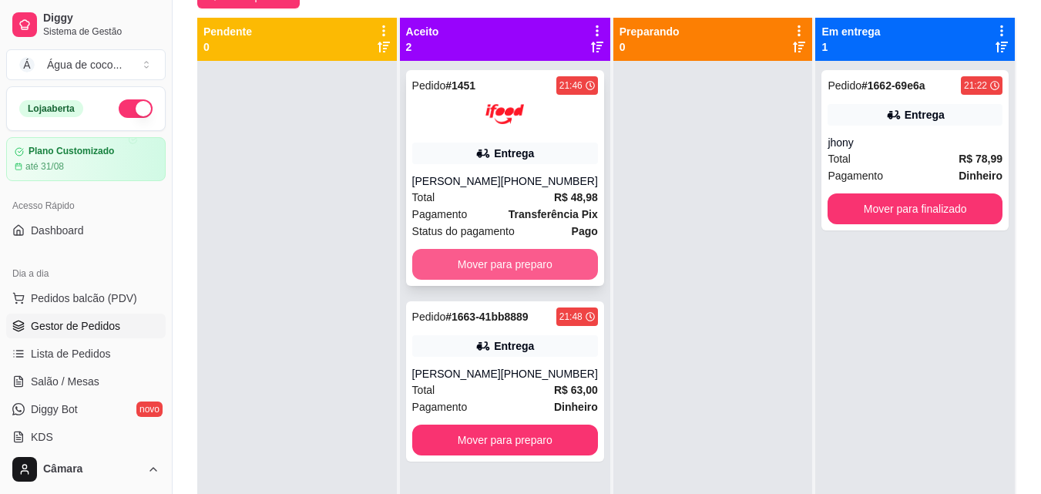
click at [549, 255] on button "Mover para preparo" at bounding box center [505, 264] width 186 height 31
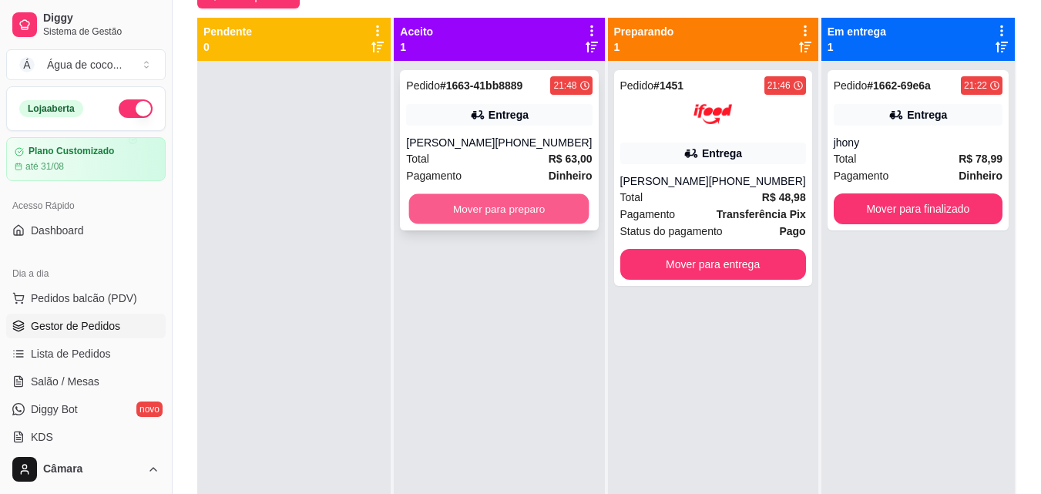
click at [533, 210] on button "Mover para preparo" at bounding box center [499, 209] width 180 height 30
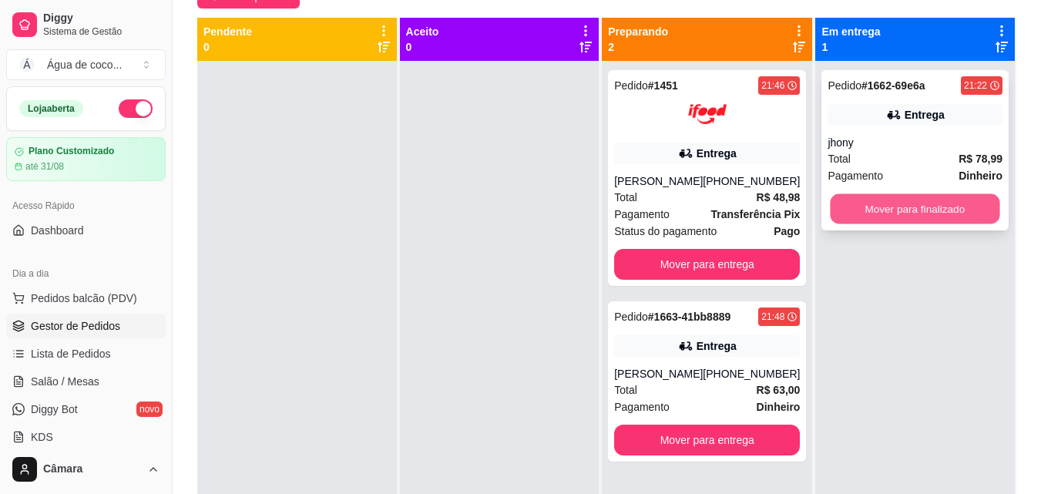
click at [899, 213] on button "Mover para finalizado" at bounding box center [914, 209] width 169 height 30
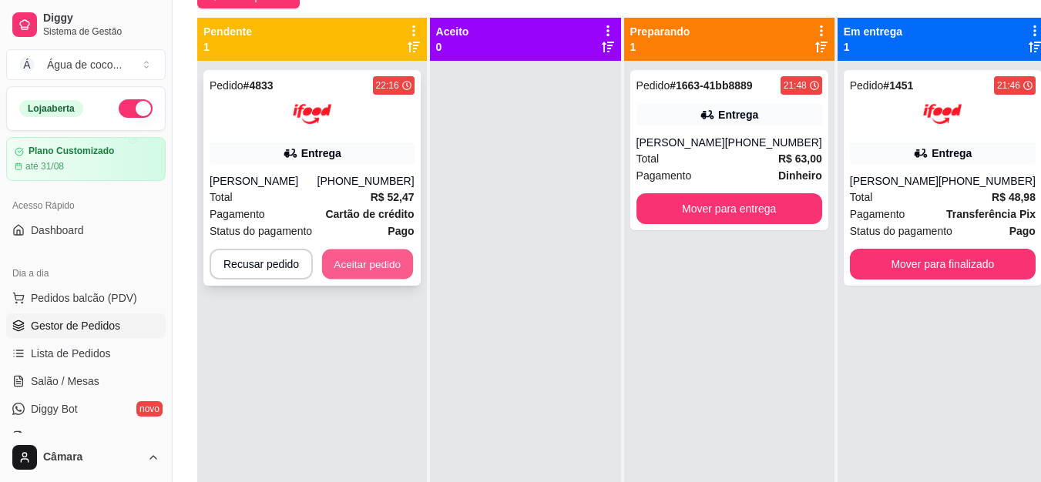
click at [389, 263] on button "Aceitar pedido" at bounding box center [367, 265] width 91 height 30
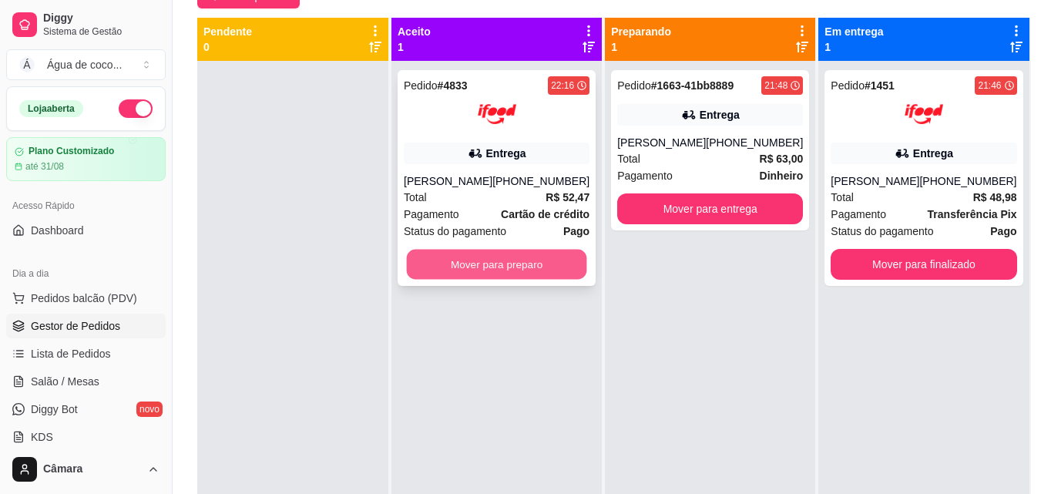
click at [534, 266] on button "Mover para preparo" at bounding box center [497, 265] width 180 height 30
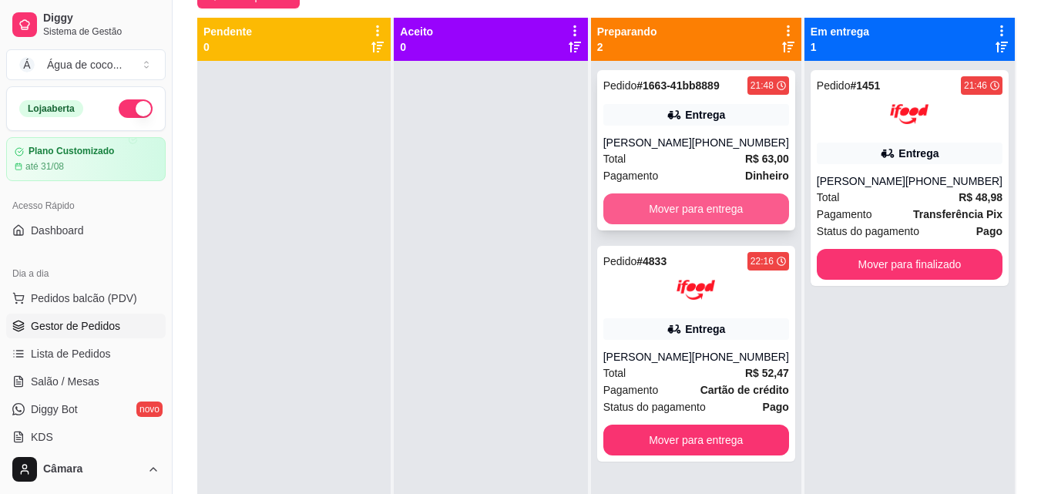
click at [724, 213] on button "Mover para entrega" at bounding box center [696, 208] width 186 height 31
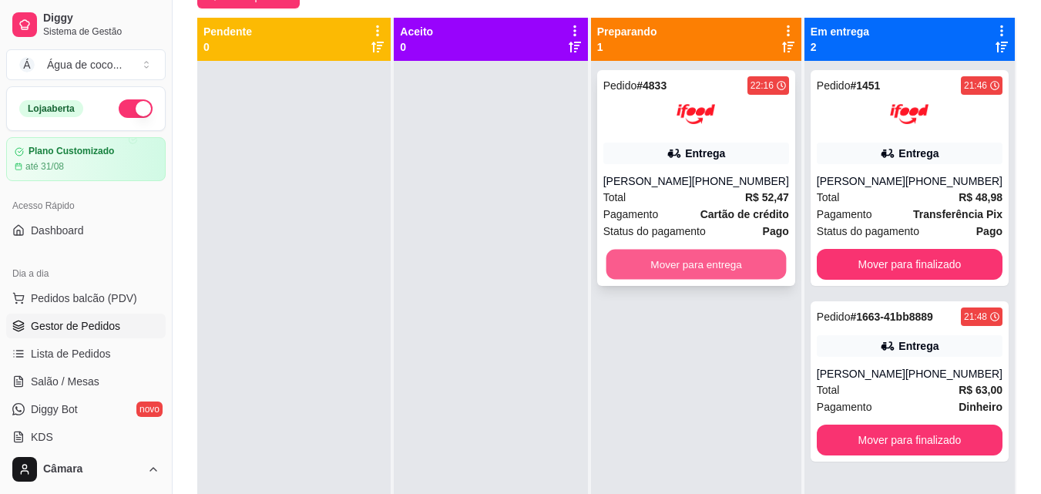
click at [734, 275] on button "Mover para entrega" at bounding box center [695, 265] width 180 height 30
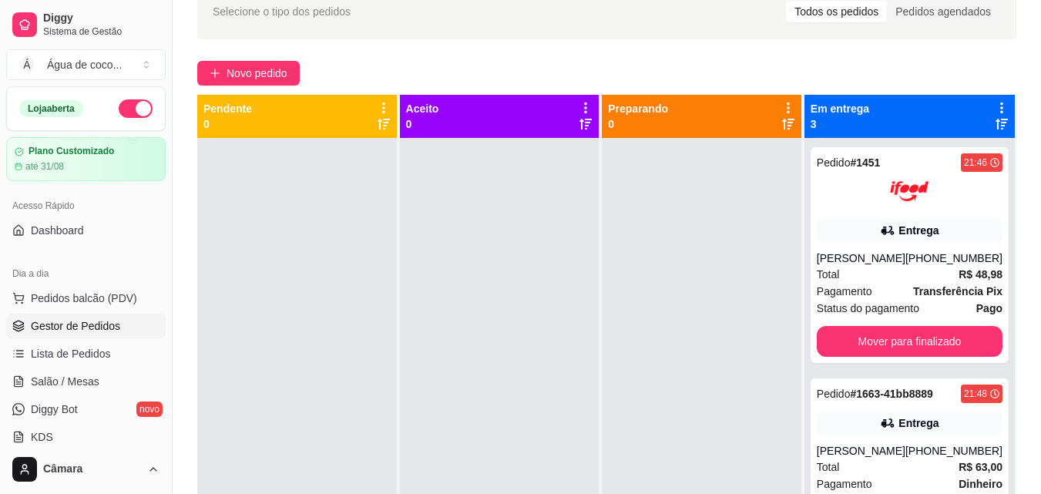
scroll to position [43, 0]
